Goal: Information Seeking & Learning: Learn about a topic

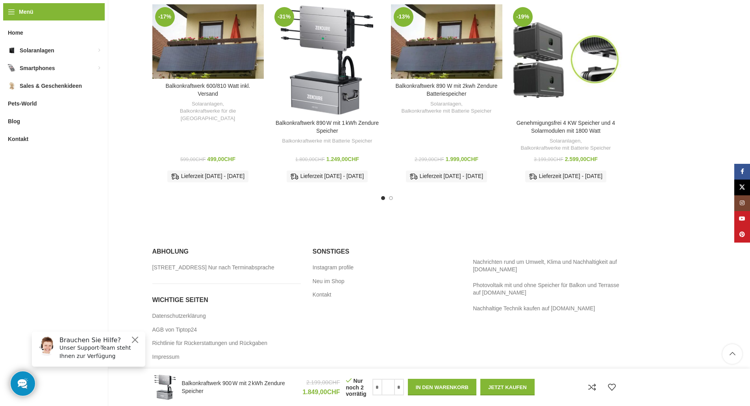
scroll to position [1905, 0]
click at [136, 340] on button "Close" at bounding box center [134, 339] width 9 height 9
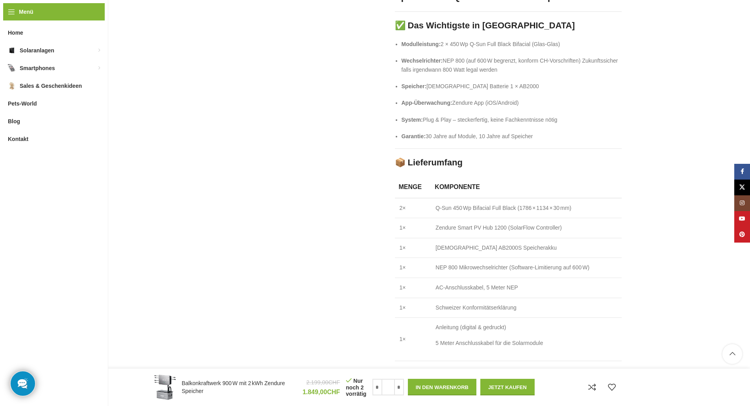
scroll to position [724, 0]
click at [447, 307] on td "Schweizer Konformitätserklärung" at bounding box center [526, 308] width 191 height 20
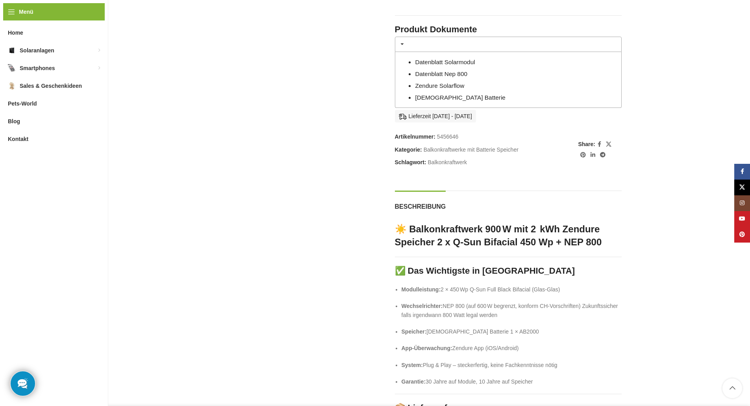
scroll to position [330, 0]
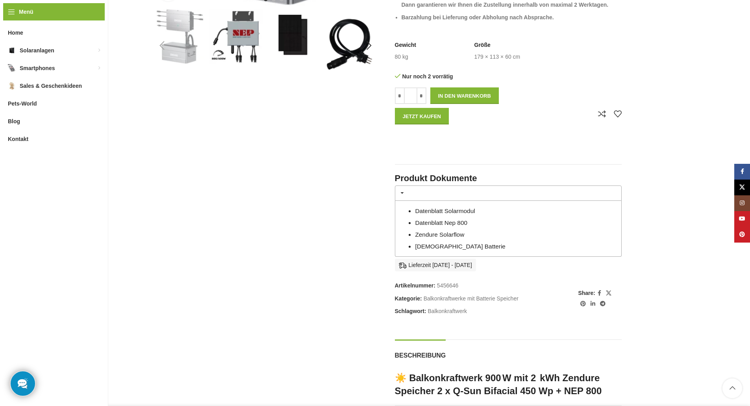
click at [439, 211] on link "Datenblatt Solarmodul" at bounding box center [445, 211] width 60 height 7
click at [449, 224] on link "Datenblatt Nep 800" at bounding box center [441, 222] width 52 height 7
